Goal: Information Seeking & Learning: Learn about a topic

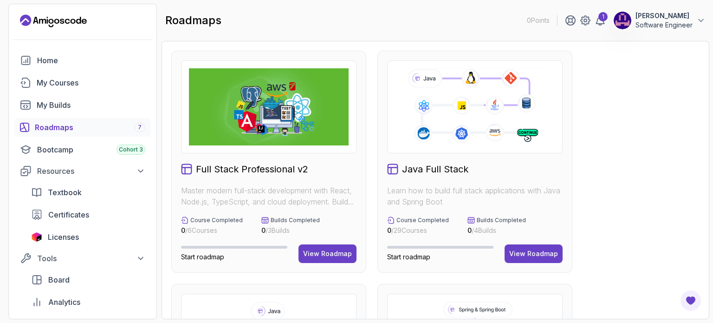
scroll to position [232, 0]
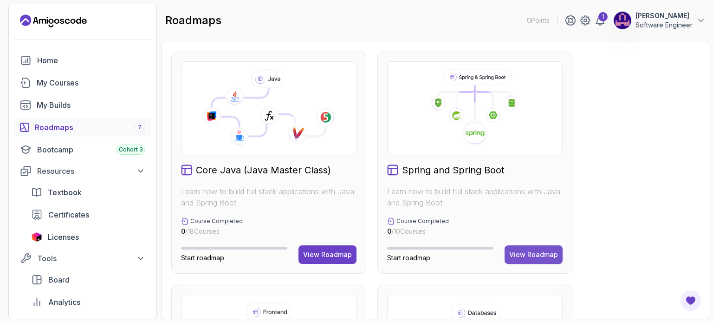
click at [525, 257] on div "View Roadmap" at bounding box center [533, 254] width 49 height 9
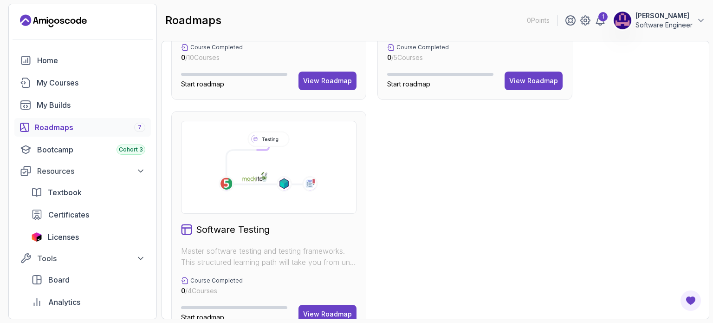
scroll to position [661, 0]
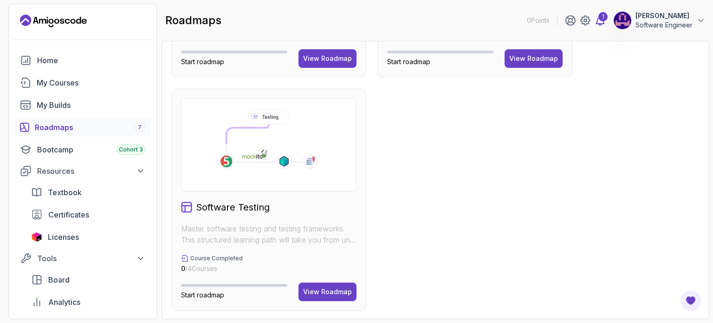
click at [598, 22] on icon at bounding box center [601, 20] width 8 height 9
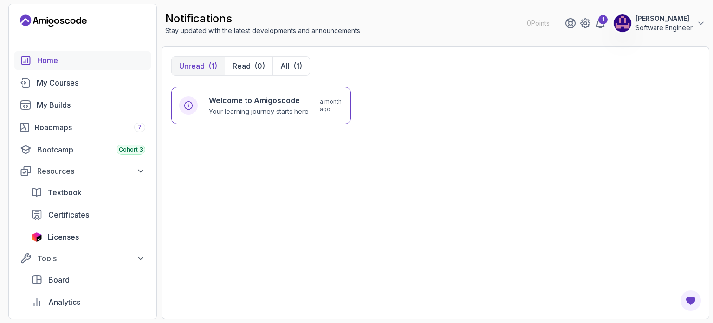
click at [65, 57] on div "Home" at bounding box center [91, 60] width 108 height 11
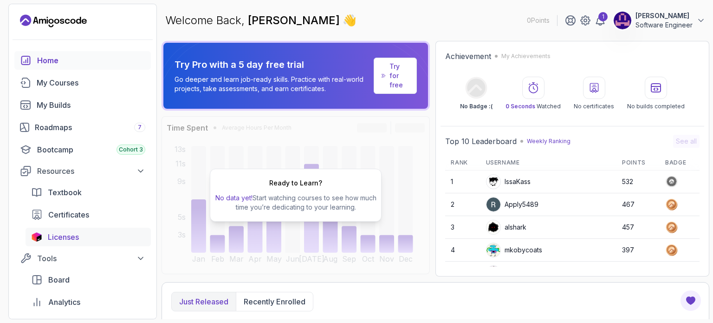
click at [97, 236] on div "Licenses" at bounding box center [97, 236] width 98 height 11
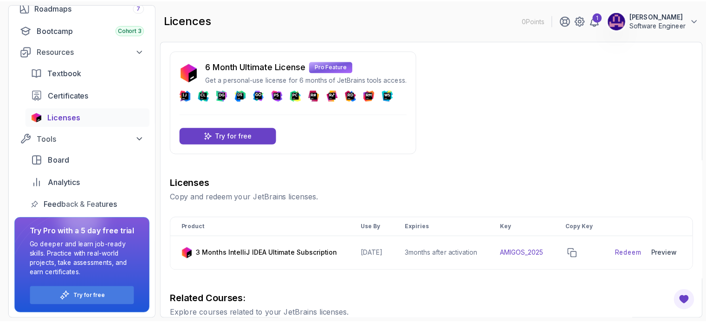
scroll to position [120, 0]
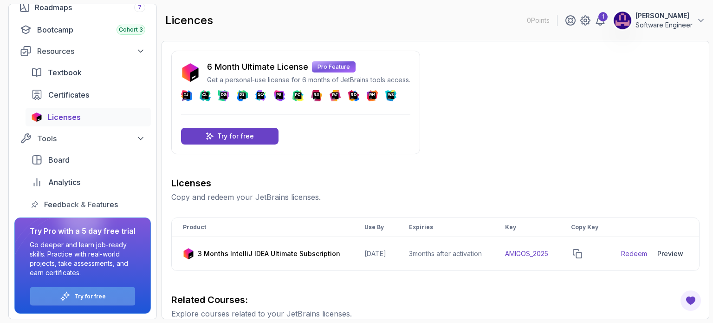
click at [91, 295] on p "Try for free" at bounding box center [90, 296] width 32 height 7
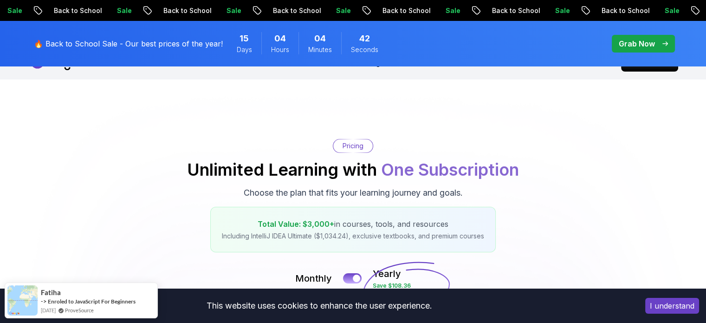
scroll to position [186, 0]
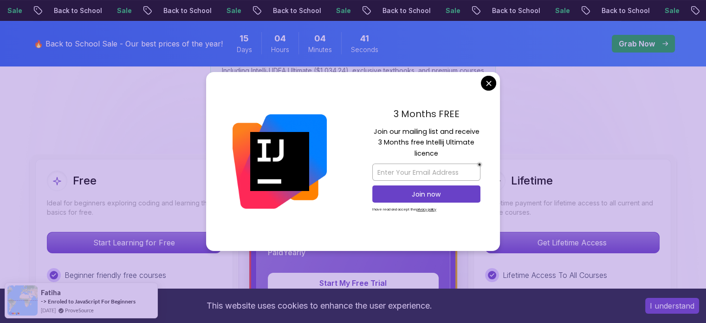
click at [492, 80] on div "3 Months FREE Join our mailing list and receive 3 Months free Intellij Ultimate…" at bounding box center [426, 161] width 147 height 179
click at [490, 79] on div "3 Months FREE Join our mailing list and receive 3 Months free Intellij Ultimate…" at bounding box center [426, 161] width 147 height 179
click at [488, 84] on div "Total Value: $3,000+ in courses, tools, and resources Including IntelliJ IDEA U…" at bounding box center [353, 64] width 286 height 46
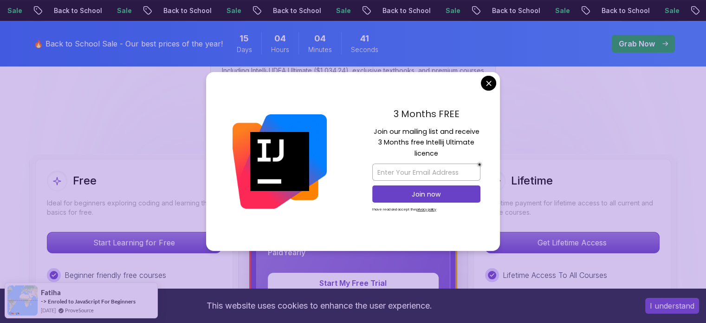
click at [488, 84] on div "Total Value: $3,000+ in courses, tools, and resources Including IntelliJ IDEA U…" at bounding box center [353, 64] width 286 height 46
click at [490, 81] on div "Total Value: $3,000+ in courses, tools, and resources Including IntelliJ IDEA U…" at bounding box center [353, 64] width 286 height 46
click at [594, 77] on div "Pricing Unlimited Learning with One Subscription Choose the plan that fits your…" at bounding box center [353, 30] width 650 height 113
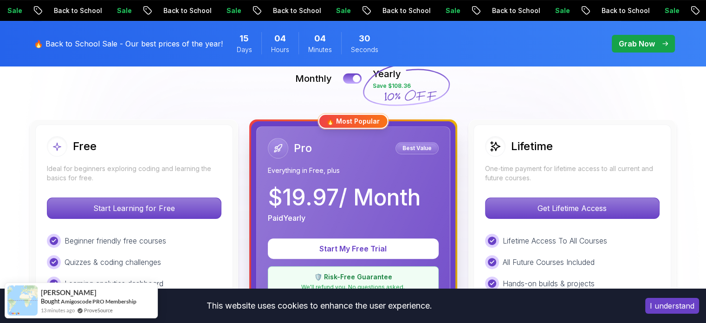
scroll to position [335, 0]
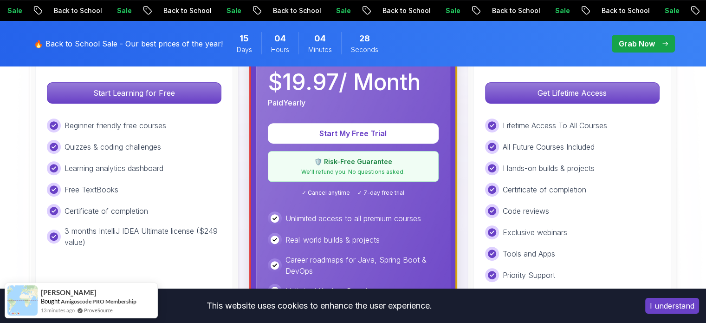
click at [665, 306] on button "I understand" at bounding box center [673, 306] width 54 height 16
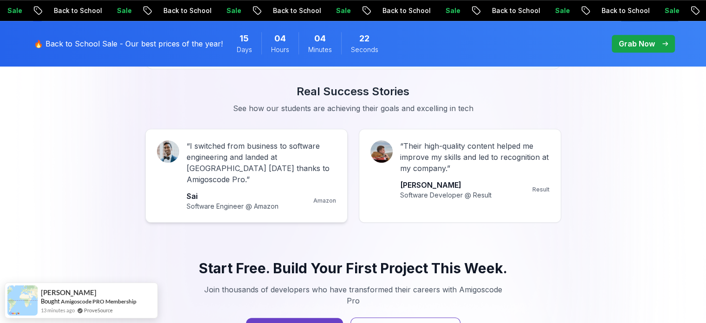
scroll to position [866, 0]
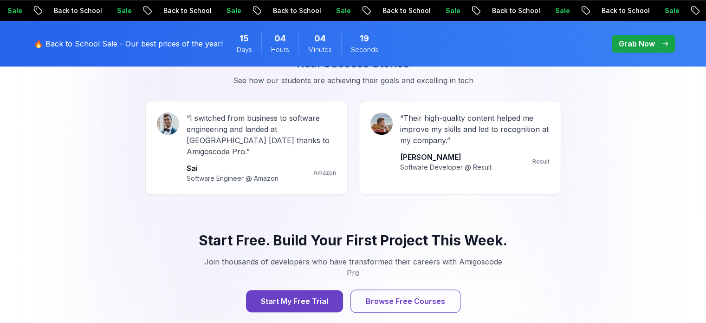
click at [189, 256] on div "Start Free. Build Your First Project This Week. Join thousands of developers wh…" at bounding box center [353, 282] width 416 height 146
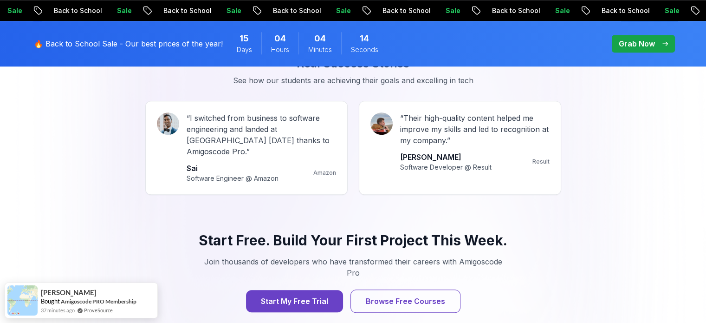
scroll to position [836, 0]
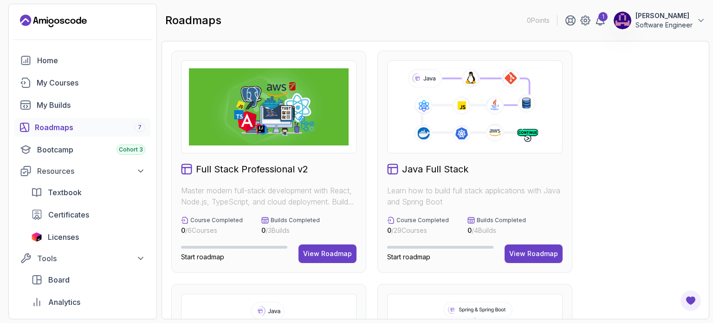
scroll to position [120, 0]
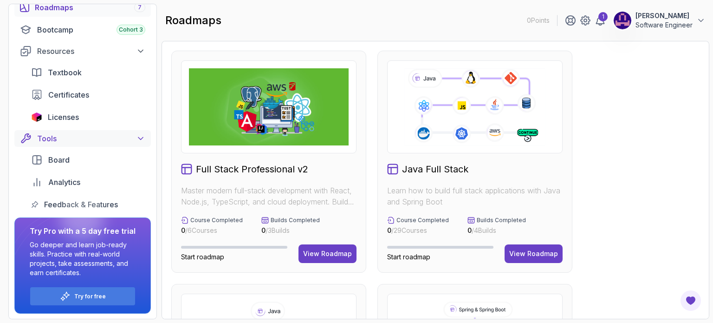
click at [74, 138] on div "Tools" at bounding box center [91, 138] width 108 height 11
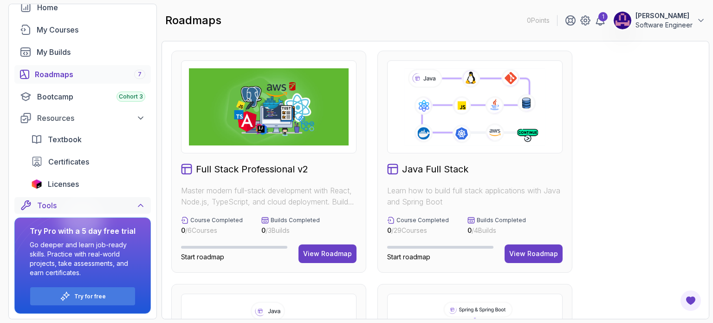
click at [119, 206] on div "Tools" at bounding box center [91, 205] width 108 height 11
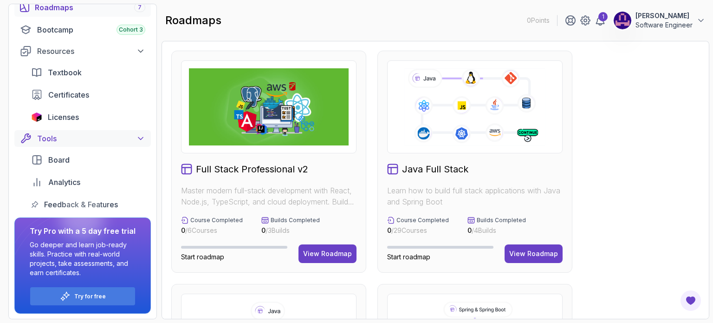
scroll to position [27, 0]
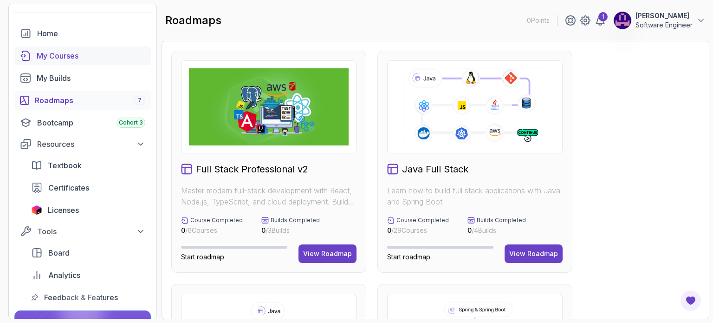
click at [81, 50] on div "My Courses" at bounding box center [91, 55] width 109 height 11
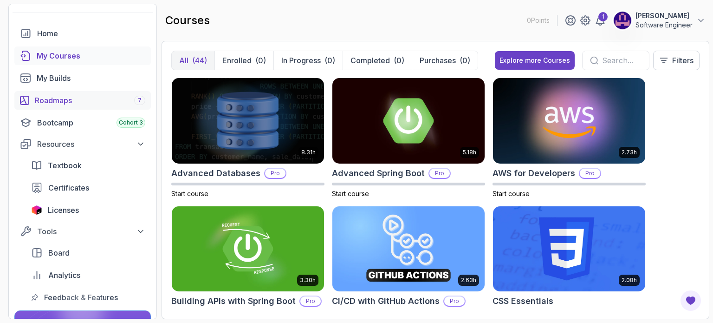
click at [76, 101] on div "Roadmaps 7" at bounding box center [90, 100] width 111 height 11
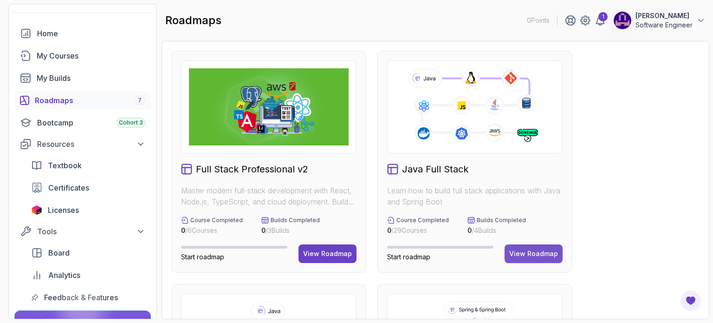
click at [528, 253] on div "View Roadmap" at bounding box center [533, 253] width 49 height 9
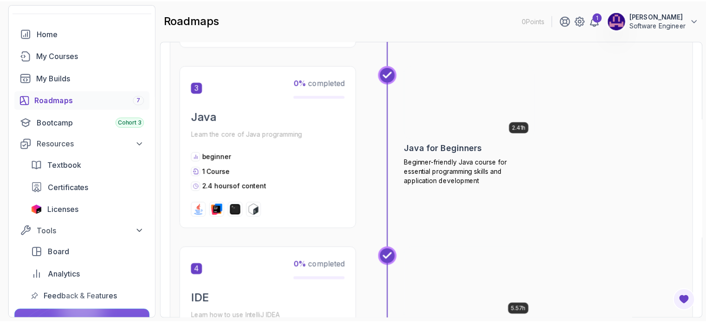
scroll to position [604, 0]
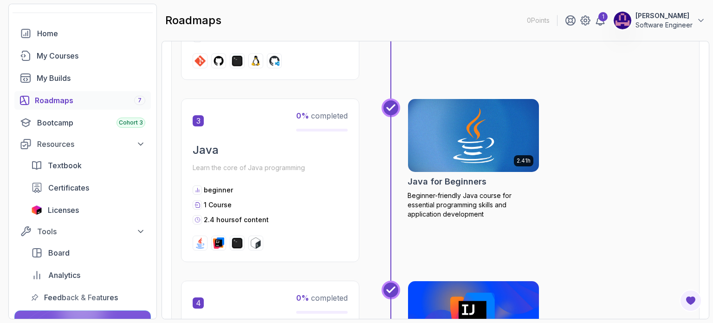
click at [491, 143] on img at bounding box center [473, 135] width 137 height 77
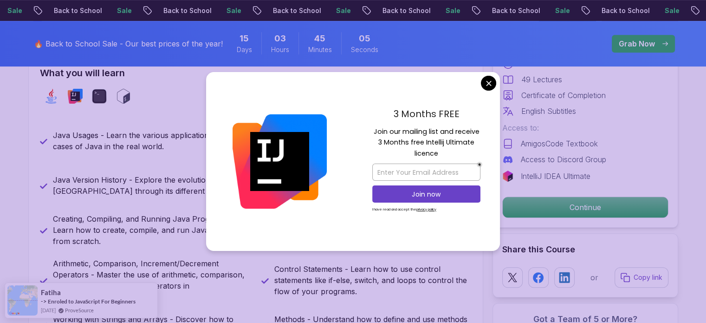
scroll to position [418, 0]
click at [442, 173] on input "email" at bounding box center [426, 171] width 108 height 17
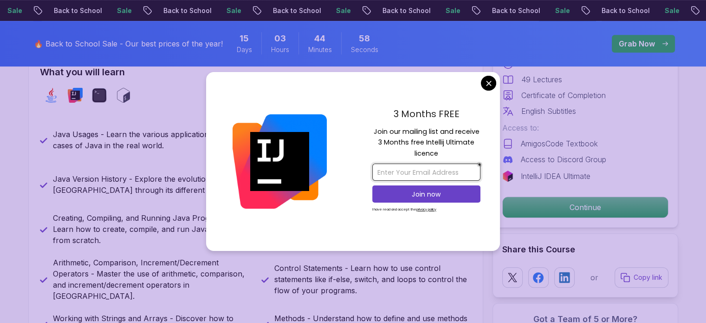
type input "[EMAIL_ADDRESS][DOMAIN_NAME]"
click at [437, 196] on p "Join now" at bounding box center [427, 193] width 88 height 9
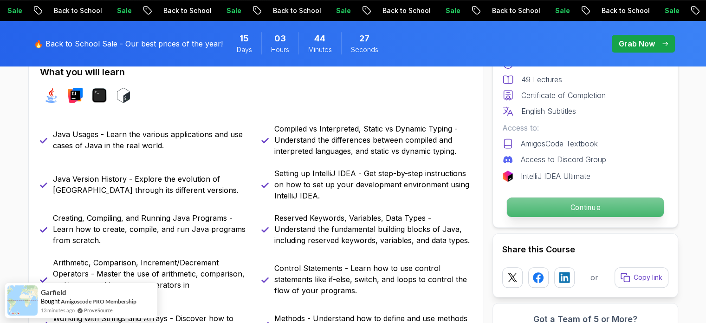
click at [574, 205] on p "Continue" at bounding box center [585, 207] width 157 height 20
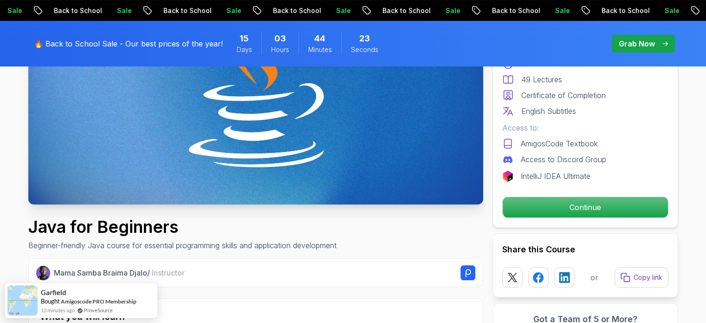
scroll to position [232, 0]
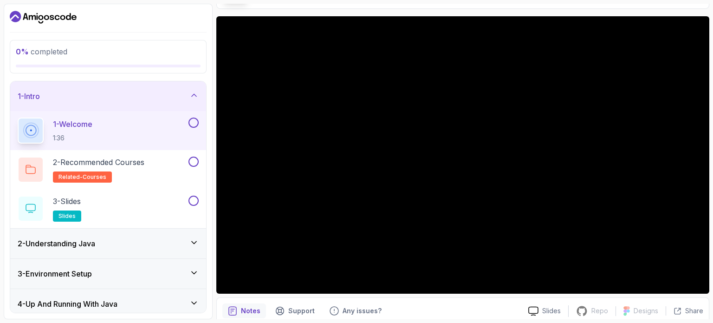
scroll to position [93, 0]
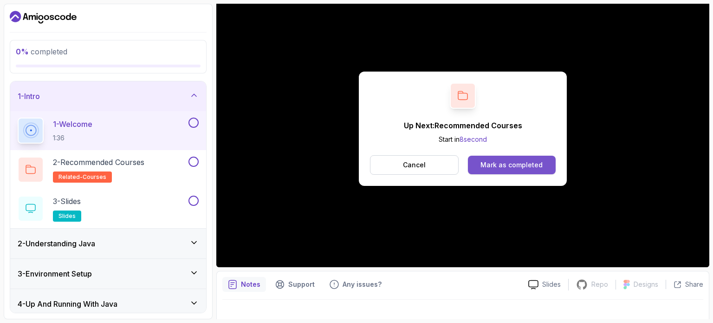
click at [496, 157] on button "Mark as completed" at bounding box center [512, 165] width 88 height 19
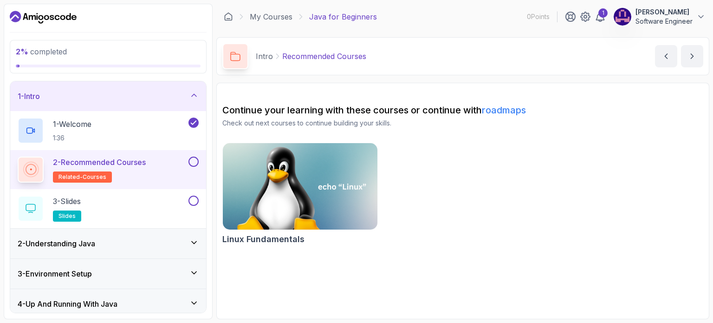
click at [195, 161] on button at bounding box center [194, 162] width 10 height 10
click at [196, 198] on button at bounding box center [194, 201] width 10 height 10
click at [106, 208] on div "3 - Slides slides" at bounding box center [102, 209] width 169 height 26
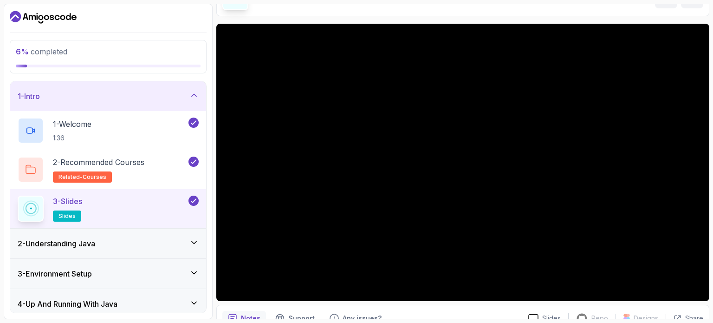
scroll to position [59, 0]
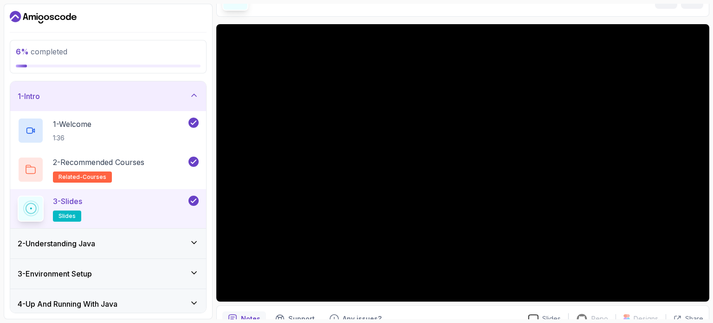
click at [109, 239] on div "2 - Understanding Java" at bounding box center [108, 243] width 181 height 11
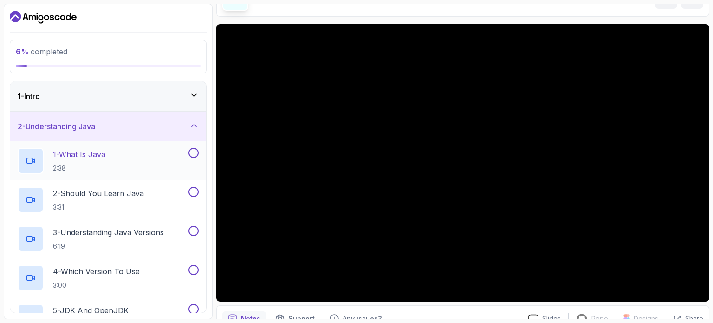
click at [180, 156] on div "1 - What Is Java 2:38" at bounding box center [102, 161] width 169 height 26
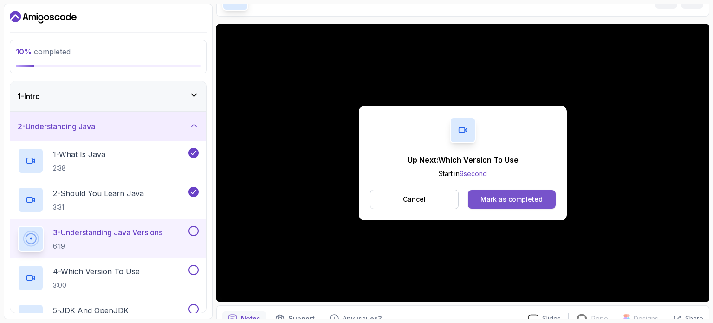
click at [516, 195] on div "Mark as completed" at bounding box center [512, 199] width 62 height 9
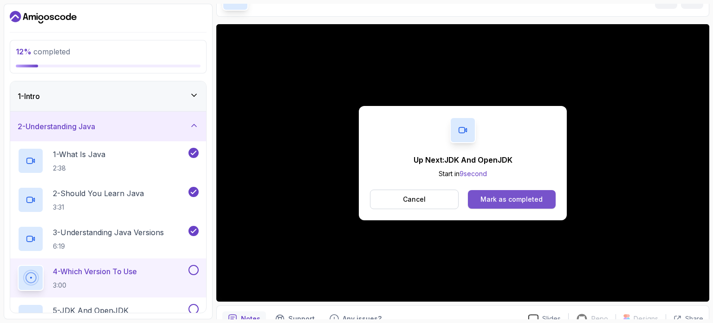
click at [487, 199] on div "Mark as completed" at bounding box center [512, 199] width 62 height 9
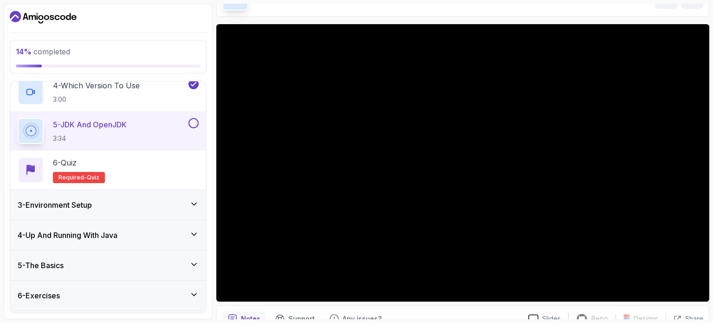
scroll to position [212, 0]
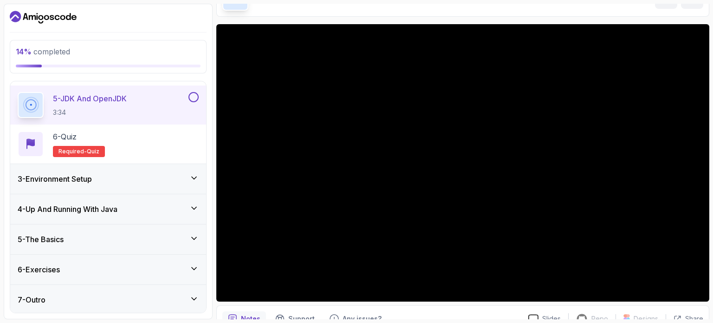
click at [193, 180] on icon at bounding box center [193, 177] width 9 height 9
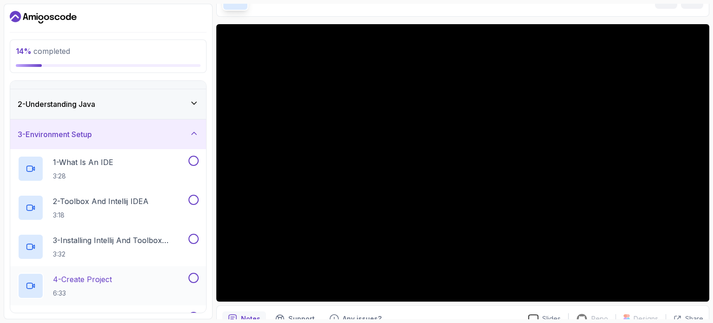
scroll to position [0, 0]
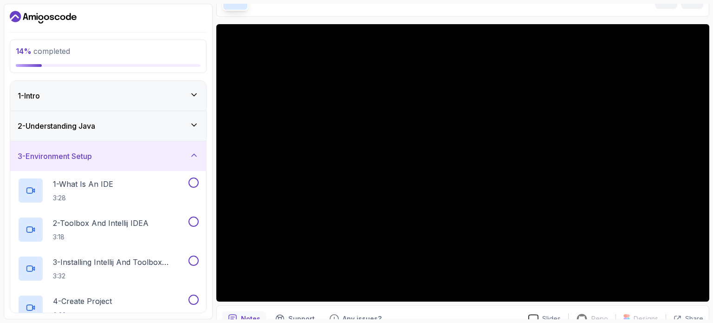
click at [188, 157] on div "3 - Environment Setup" at bounding box center [108, 155] width 181 height 11
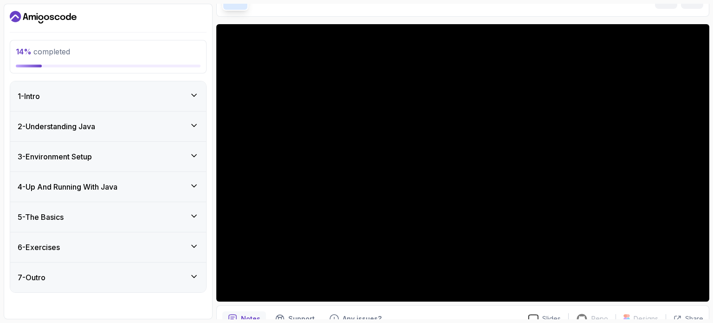
click at [189, 183] on div "4 - Up And Running With Java" at bounding box center [108, 186] width 181 height 11
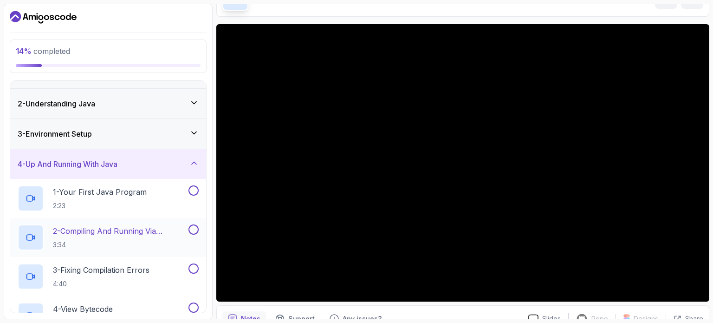
scroll to position [11, 0]
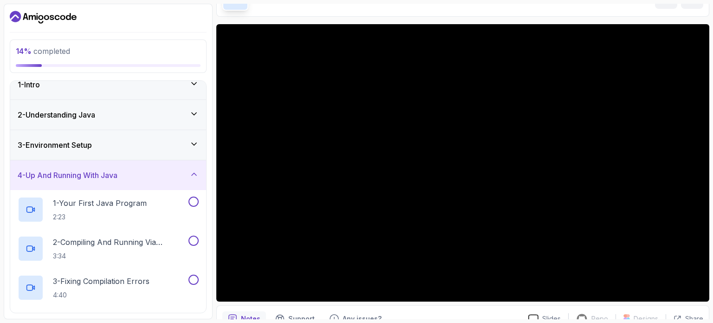
click at [189, 176] on div "4 - Up And Running With Java" at bounding box center [108, 175] width 181 height 11
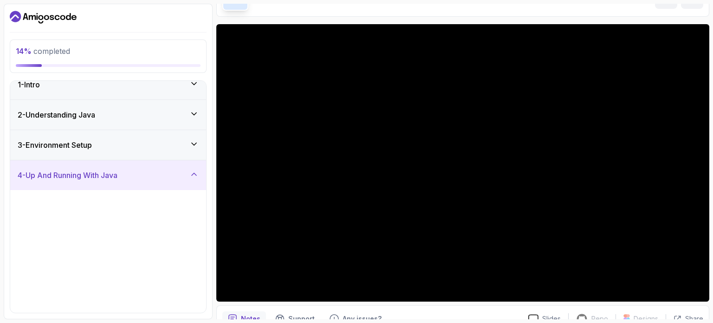
scroll to position [0, 0]
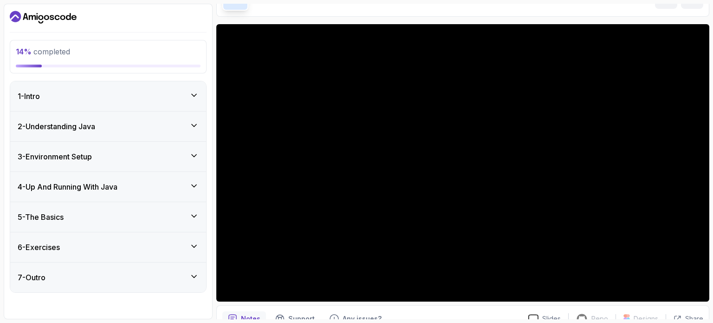
click at [185, 208] on div "5 - The Basics" at bounding box center [108, 217] width 196 height 30
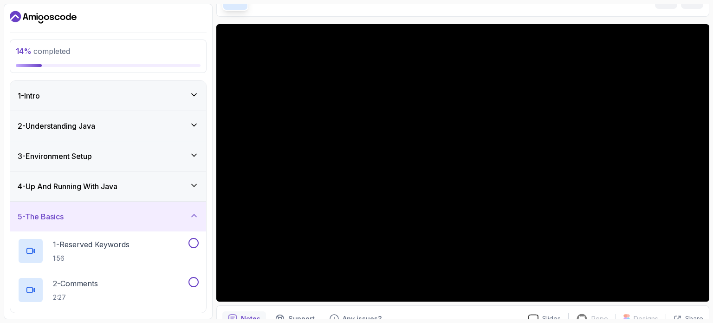
click at [191, 213] on icon at bounding box center [193, 215] width 9 height 9
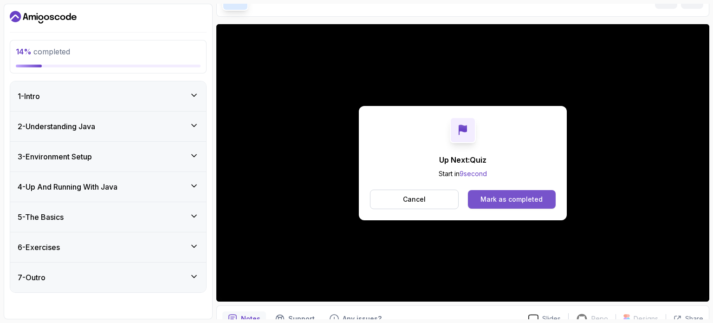
click at [487, 196] on div "Mark as completed" at bounding box center [512, 199] width 62 height 9
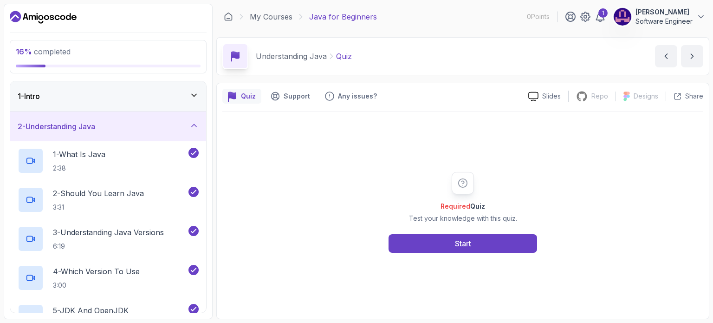
click at [455, 232] on div "Required Quiz Test your knowledge with this quiz. Start" at bounding box center [463, 212] width 178 height 81
click at [455, 235] on button "Start" at bounding box center [463, 243] width 149 height 19
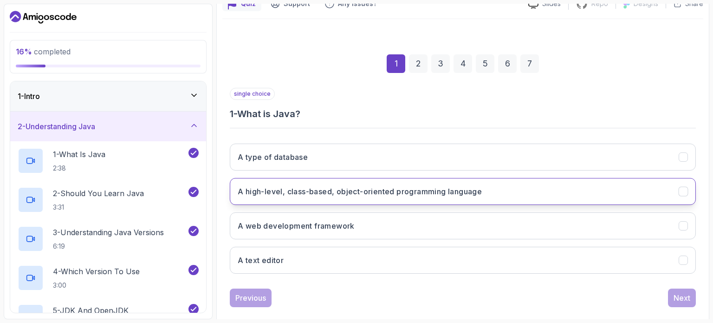
scroll to position [93, 0]
click at [329, 185] on h3 "A high-level, class-based, object-oriented programming language" at bounding box center [360, 190] width 244 height 11
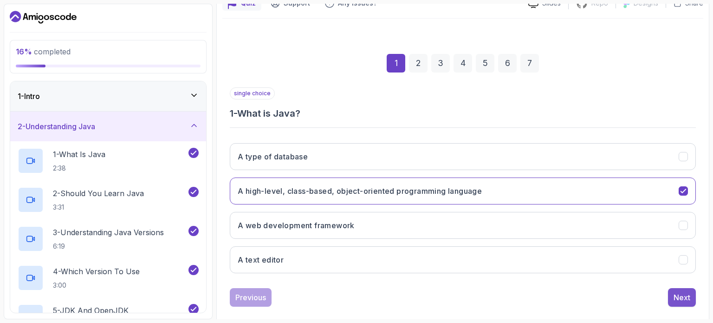
click at [676, 295] on div "Next" at bounding box center [682, 297] width 17 height 11
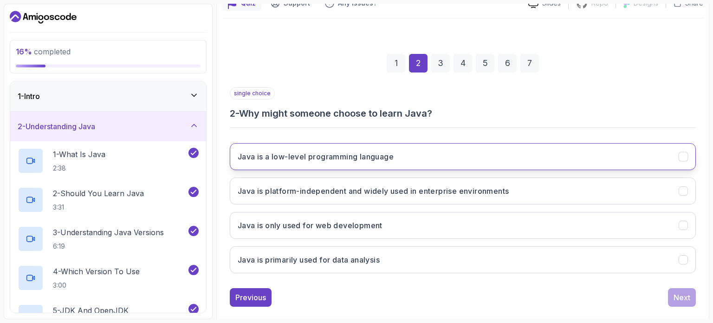
click at [386, 155] on h3 "Java is a low-level programming language" at bounding box center [316, 156] width 156 height 11
click at [405, 167] on button "Java is a low-level programming language" at bounding box center [463, 156] width 466 height 27
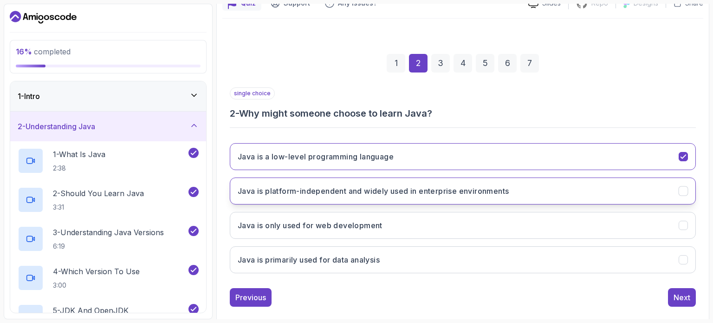
click at [414, 181] on button "Java is platform-independent and widely used in enterprise environments" at bounding box center [463, 190] width 466 height 27
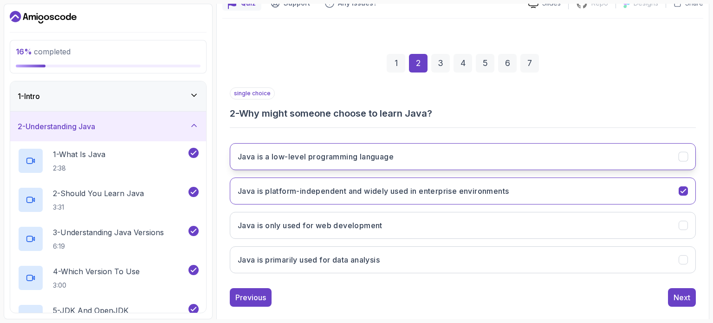
click at [501, 156] on button "Java is a low-level programming language" at bounding box center [463, 156] width 466 height 27
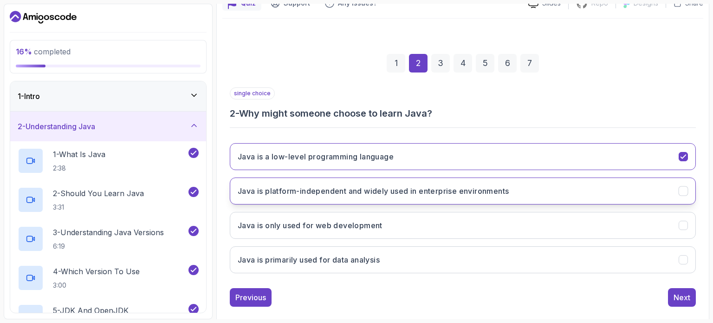
click at [424, 193] on h3 "Java is platform-independent and widely used in enterprise environments" at bounding box center [373, 190] width 271 height 11
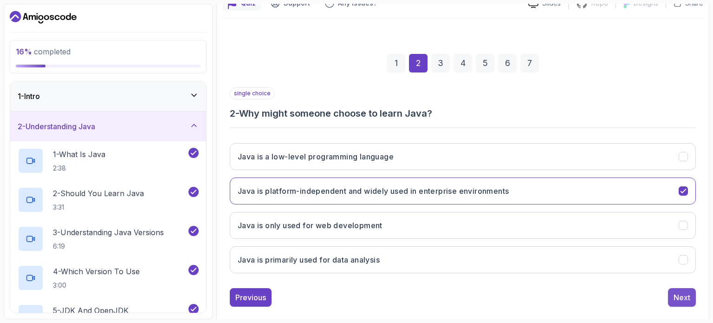
click at [687, 300] on div "Next" at bounding box center [682, 297] width 17 height 11
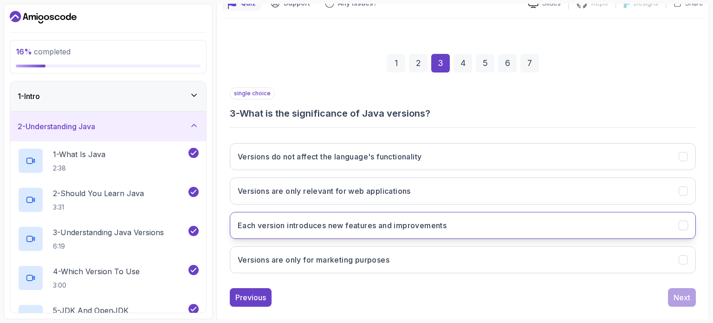
click at [362, 227] on h3 "Each version introduces new features and improvements" at bounding box center [342, 225] width 209 height 11
click at [690, 298] on div "Next" at bounding box center [682, 297] width 17 height 11
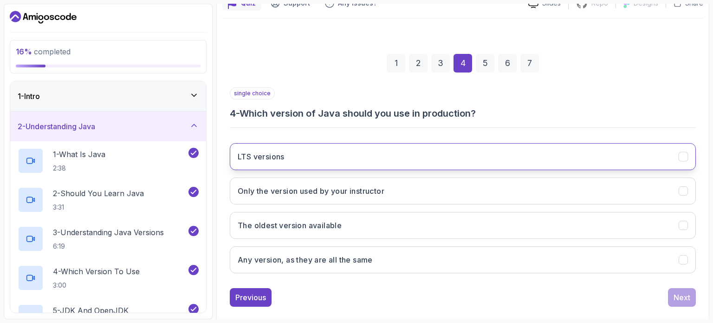
click at [313, 159] on button "LTS versions" at bounding box center [463, 156] width 466 height 27
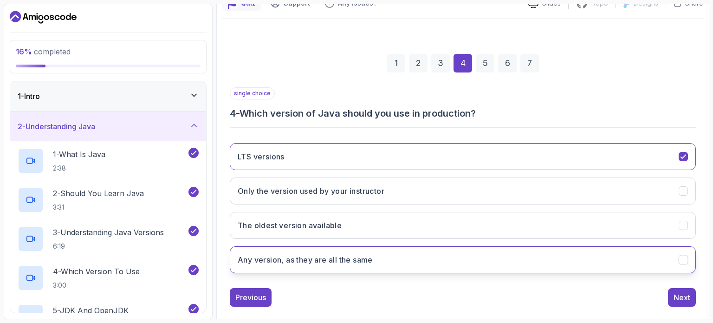
click at [274, 260] on h3 "Any version, as they are all the same" at bounding box center [305, 259] width 135 height 11
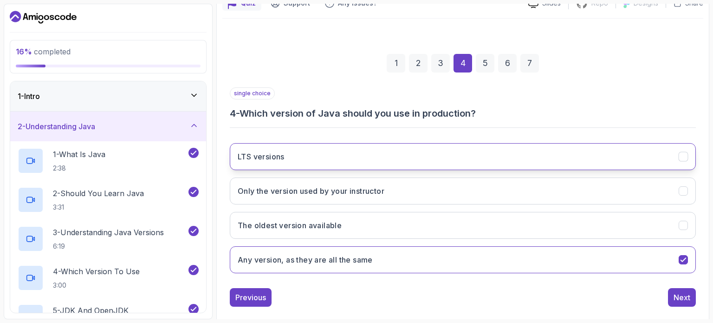
click at [395, 150] on button "LTS versions" at bounding box center [463, 156] width 466 height 27
click at [684, 297] on div "Next" at bounding box center [682, 297] width 17 height 11
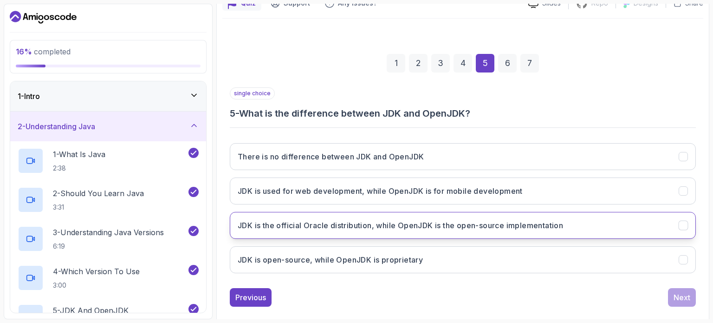
click at [369, 230] on button "JDK is the official Oracle distribution, while OpenJDK is the open-source imple…" at bounding box center [463, 225] width 466 height 27
click at [688, 298] on div "Next" at bounding box center [682, 297] width 17 height 11
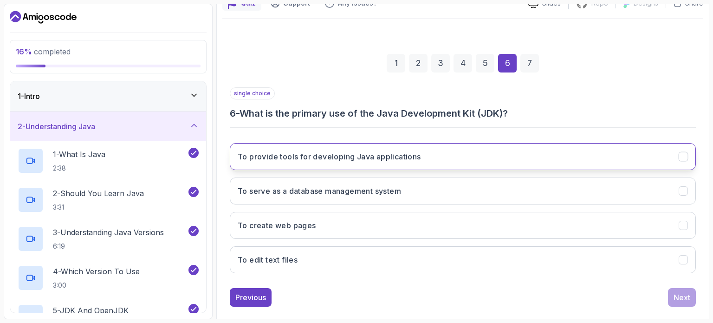
click at [360, 161] on h3 "To provide tools for developing Java applications" at bounding box center [329, 156] width 183 height 11
click at [680, 297] on div "Next" at bounding box center [682, 297] width 17 height 11
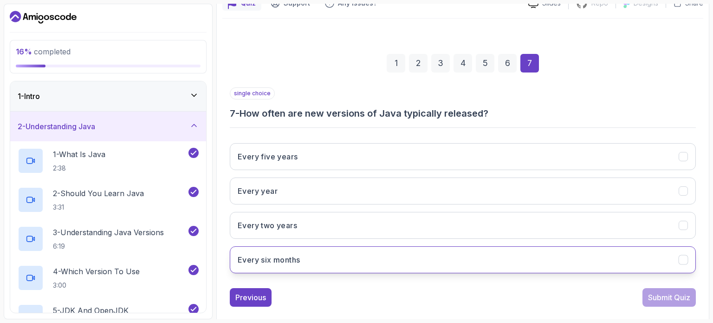
click at [349, 259] on button "Every six months" at bounding box center [463, 259] width 466 height 27
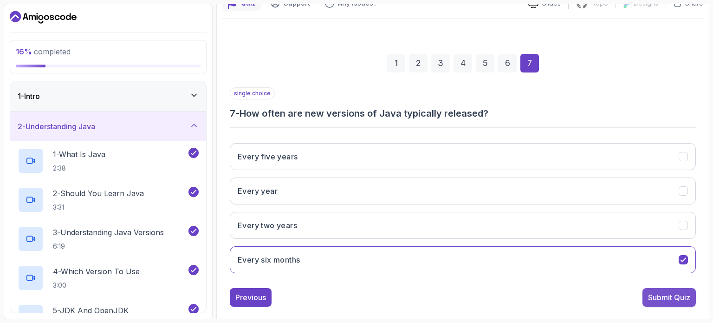
click at [671, 297] on div "Submit Quiz" at bounding box center [669, 297] width 42 height 11
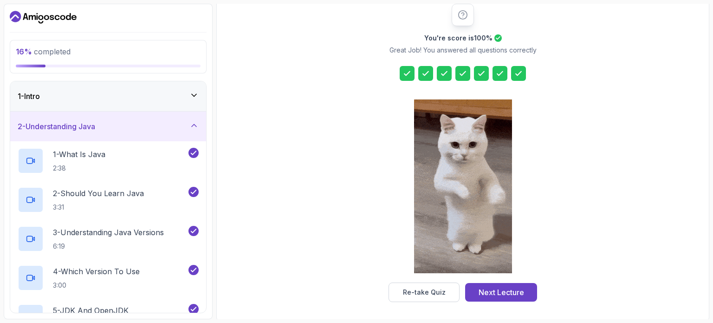
scroll to position [122, 0]
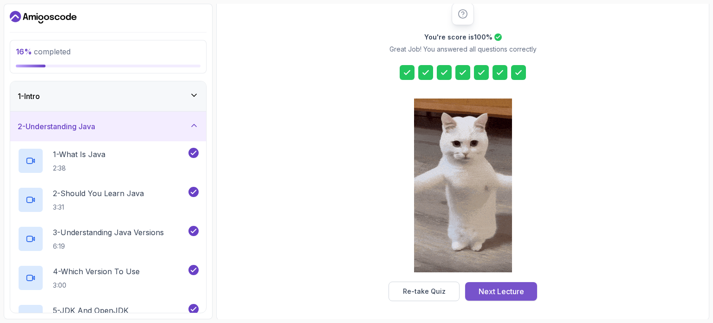
click at [508, 287] on div "Next Lecture" at bounding box center [502, 291] width 46 height 11
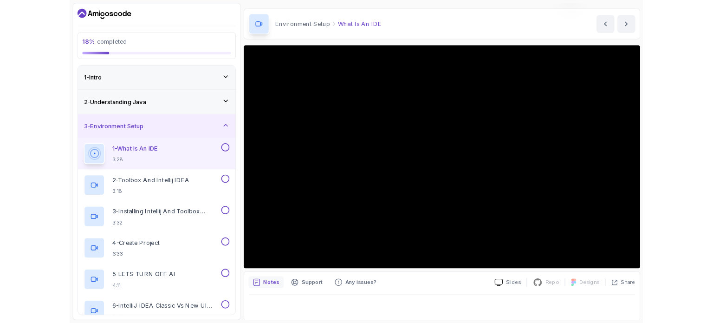
scroll to position [93, 0]
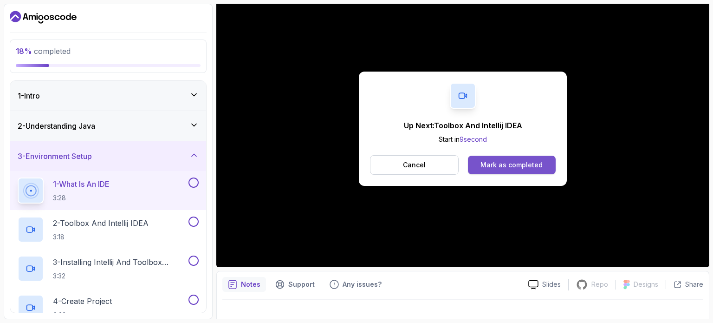
click at [489, 169] on div "Mark as completed" at bounding box center [512, 164] width 62 height 9
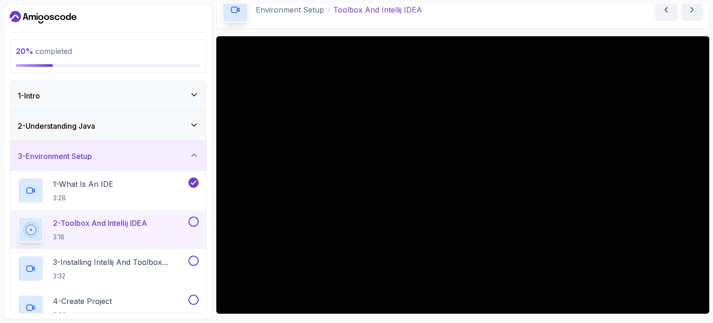
scroll to position [46, 0]
click at [535, 13] on div "Environment Setup Toolbox And Intellij IDEA Toolbox And Intellij IDEA by [PERSO…" at bounding box center [462, 10] width 493 height 38
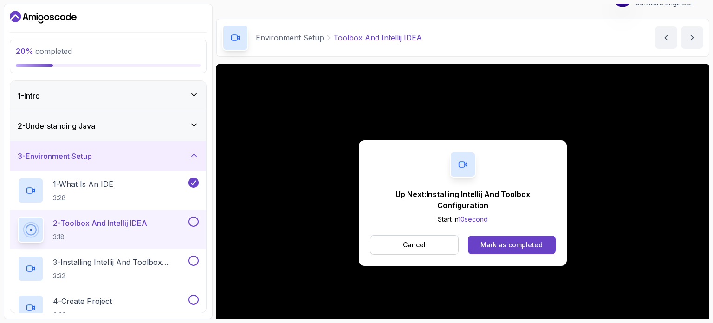
scroll to position [0, 0]
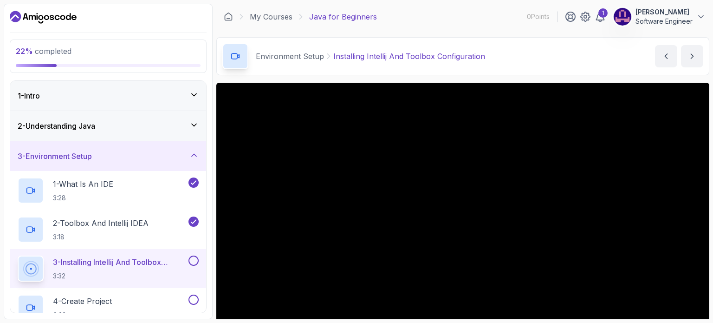
click at [175, 258] on p "3 - Installing Intellij And Toolbox Configuration" at bounding box center [120, 261] width 134 height 11
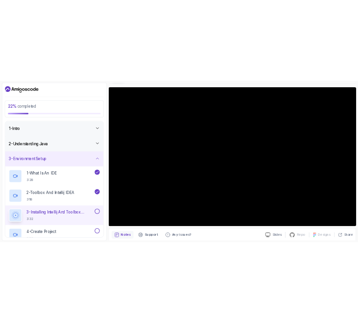
scroll to position [46, 0]
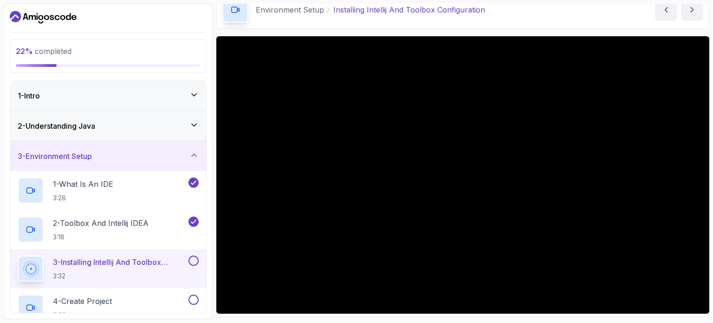
click at [211, 35] on div "22 % completed 1 - Intro 2 - Understanding Java 3 - Environment Setup 1 - What …" at bounding box center [108, 161] width 209 height 315
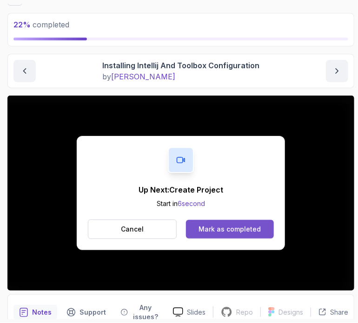
click at [253, 226] on div "Mark as completed" at bounding box center [229, 229] width 62 height 9
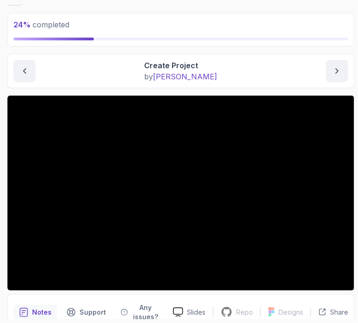
click at [338, 10] on main "My Courses Java for Beginners 0 Points 1 [PERSON_NAME] Software Engineer 3 - En…" at bounding box center [180, 162] width 346 height 316
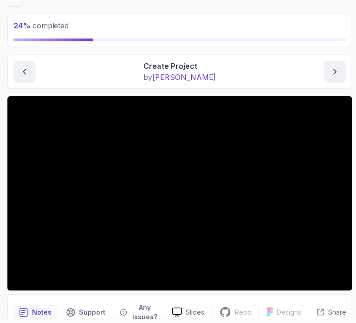
scroll to position [46, 0]
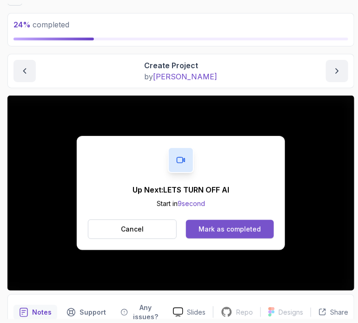
click at [241, 228] on div "Mark as completed" at bounding box center [229, 229] width 62 height 9
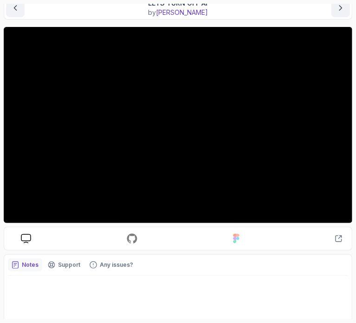
scroll to position [93, 0]
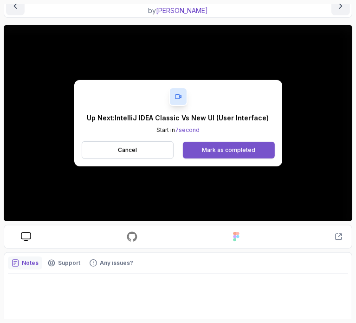
click at [253, 147] on div "Mark as completed" at bounding box center [228, 149] width 53 height 7
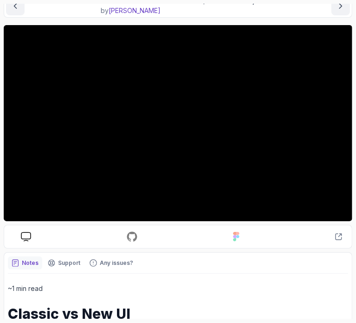
click at [269, 267] on div "Notes Support Any issues?" at bounding box center [178, 262] width 340 height 13
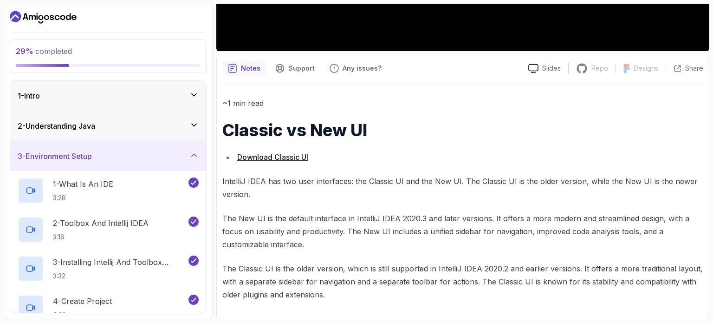
scroll to position [309, 0]
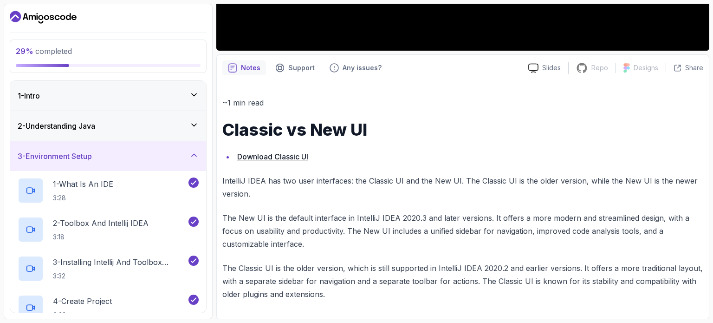
click at [288, 157] on link "Download Classic UI" at bounding box center [272, 156] width 71 height 9
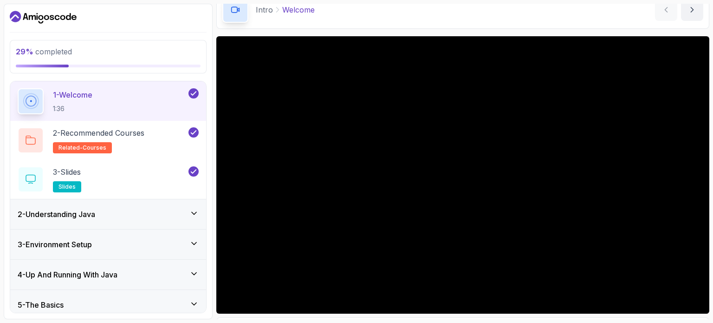
scroll to position [46, 0]
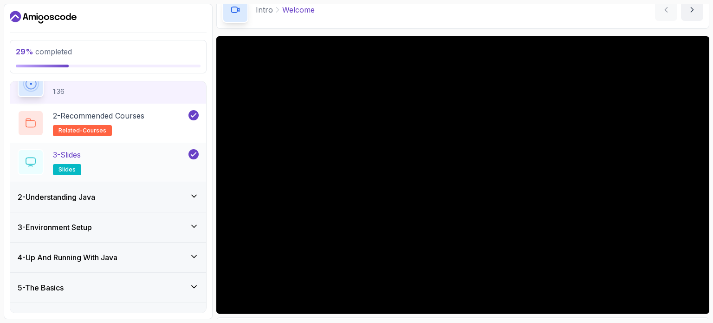
click at [191, 199] on icon at bounding box center [193, 195] width 9 height 9
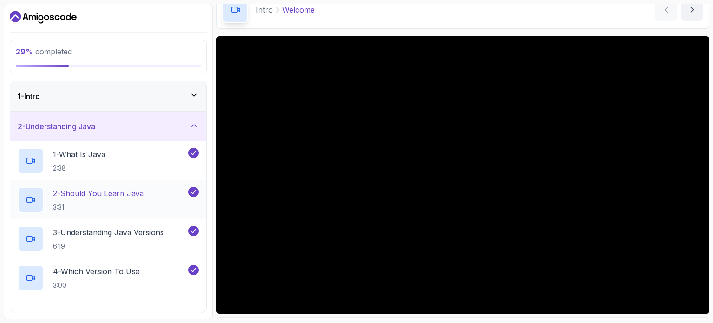
scroll to position [212, 0]
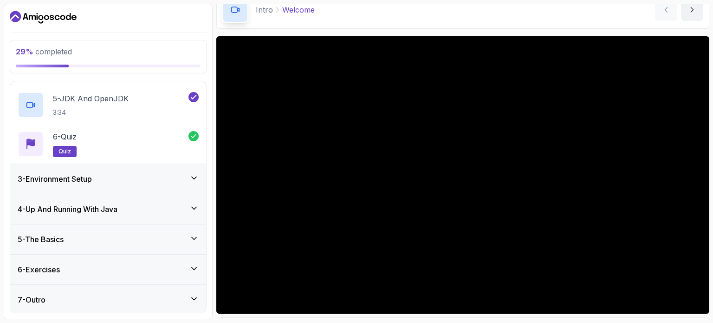
click at [195, 167] on div "3 - Environment Setup" at bounding box center [108, 179] width 196 height 30
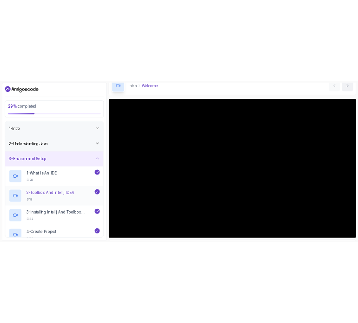
scroll to position [139, 0]
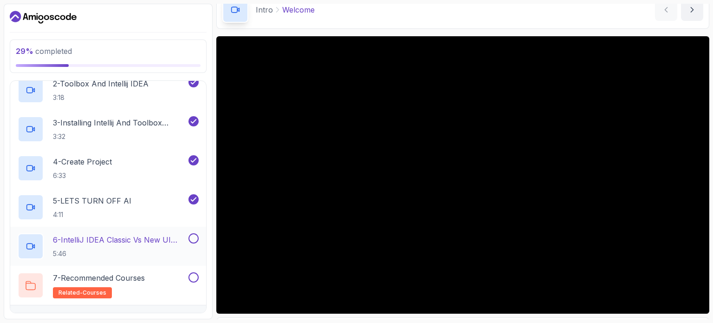
click at [189, 233] on div at bounding box center [193, 238] width 12 height 10
